Goal: Obtain resource: Download file/media

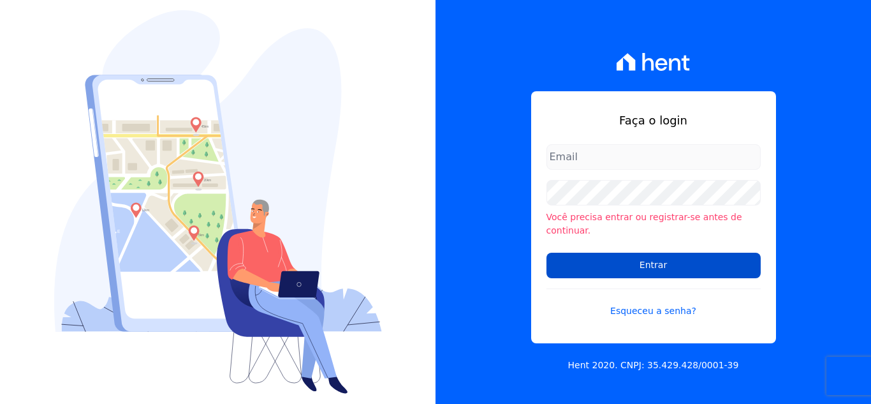
type input "hellen@3pnegociosimobiliarios.com.br"
click at [700, 265] on input "Entrar" at bounding box center [653, 265] width 214 height 26
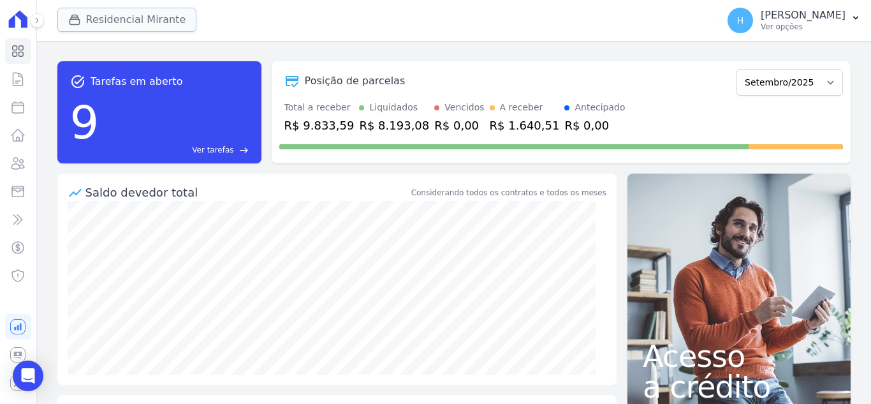
click at [98, 21] on button "Residencial Mirante" at bounding box center [127, 20] width 140 height 24
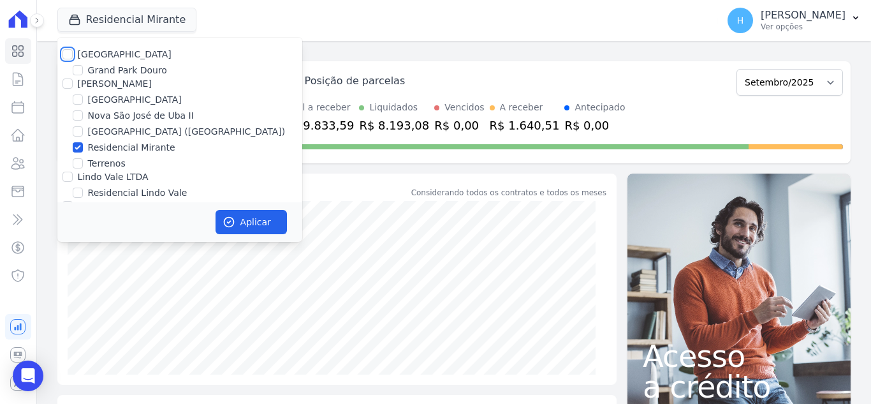
click at [65, 53] on input "[GEOGRAPHIC_DATA]" at bounding box center [67, 54] width 10 height 10
checkbox input "true"
click at [67, 78] on input "[PERSON_NAME]" at bounding box center [67, 83] width 10 height 10
checkbox input "true"
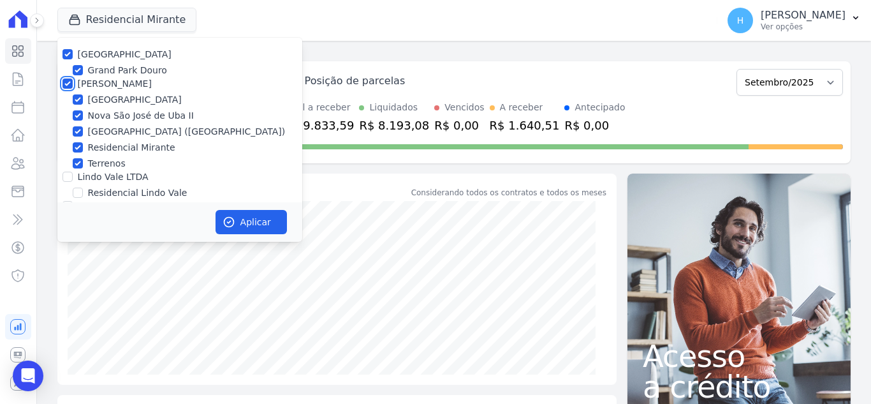
checkbox input "true"
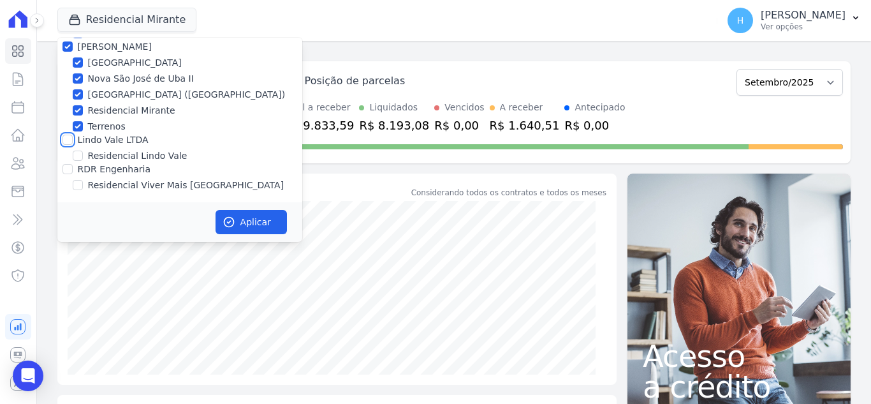
click at [66, 142] on input "Lindo Vale LTDA" at bounding box center [67, 140] width 10 height 10
checkbox input "true"
click at [70, 170] on input "RDR Engenharia" at bounding box center [67, 169] width 10 height 10
checkbox input "true"
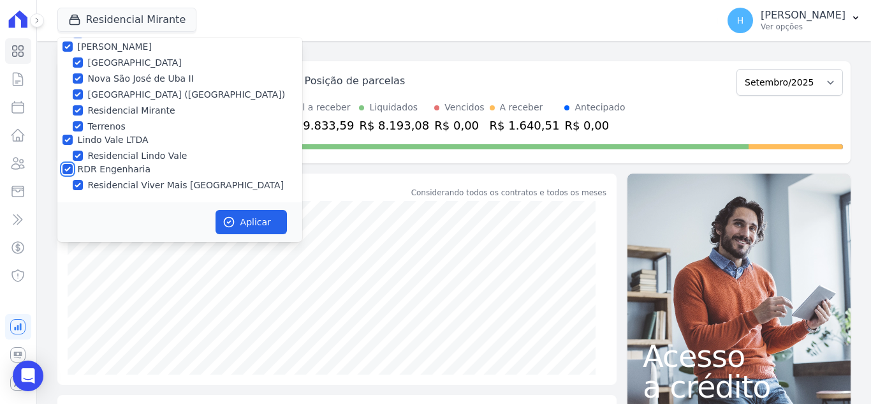
checkbox input "true"
click at [229, 215] on button "Aplicar" at bounding box center [251, 222] width 71 height 24
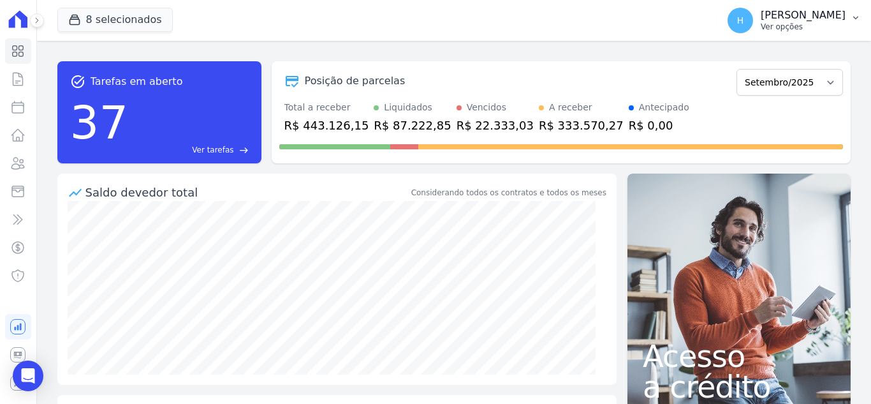
click at [812, 25] on p "Ver opções" at bounding box center [803, 27] width 85 height 10
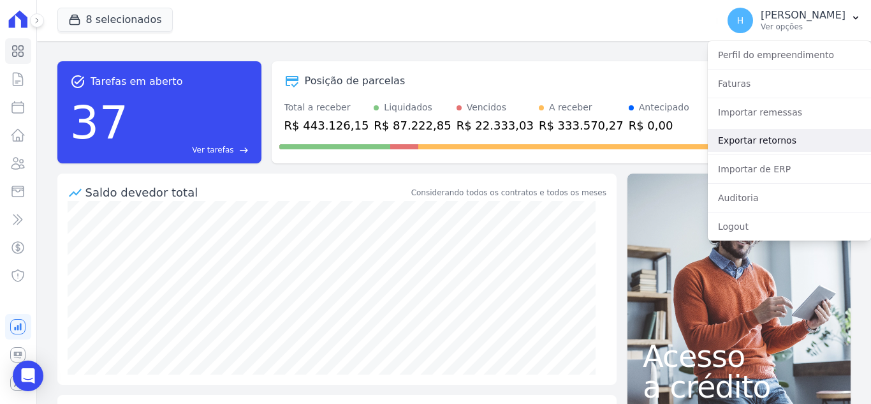
click at [767, 146] on link "Exportar retornos" at bounding box center [789, 140] width 163 height 23
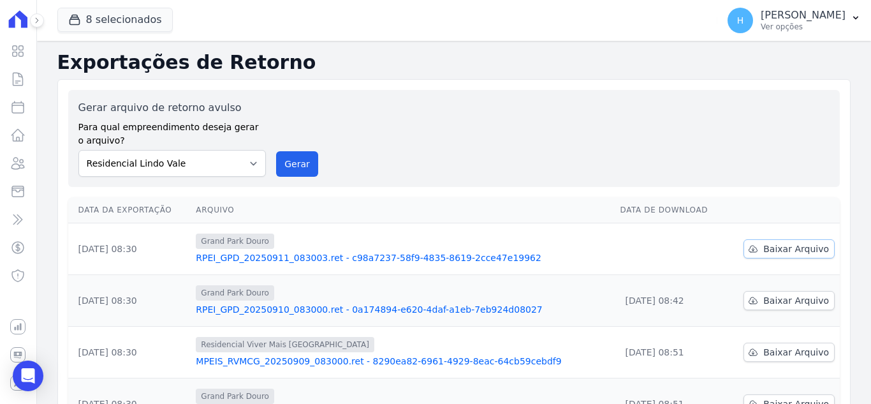
click at [757, 253] on link "Baixar Arquivo" at bounding box center [788, 248] width 91 height 19
